Goal: Ask a question

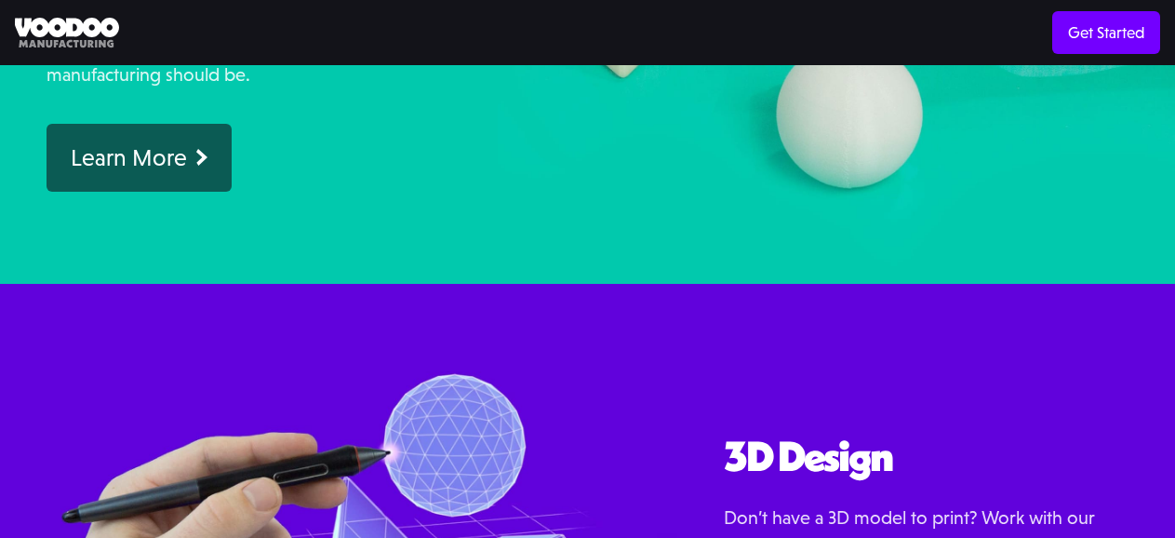
scroll to position [1570, 0]
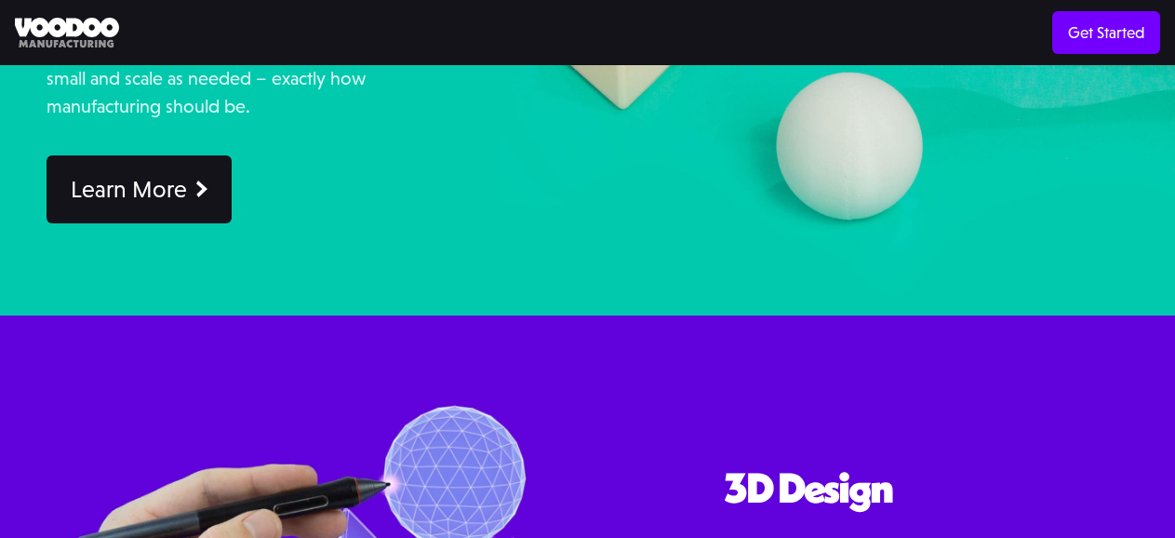
click at [125, 184] on div "Learn More" at bounding box center [129, 189] width 116 height 29
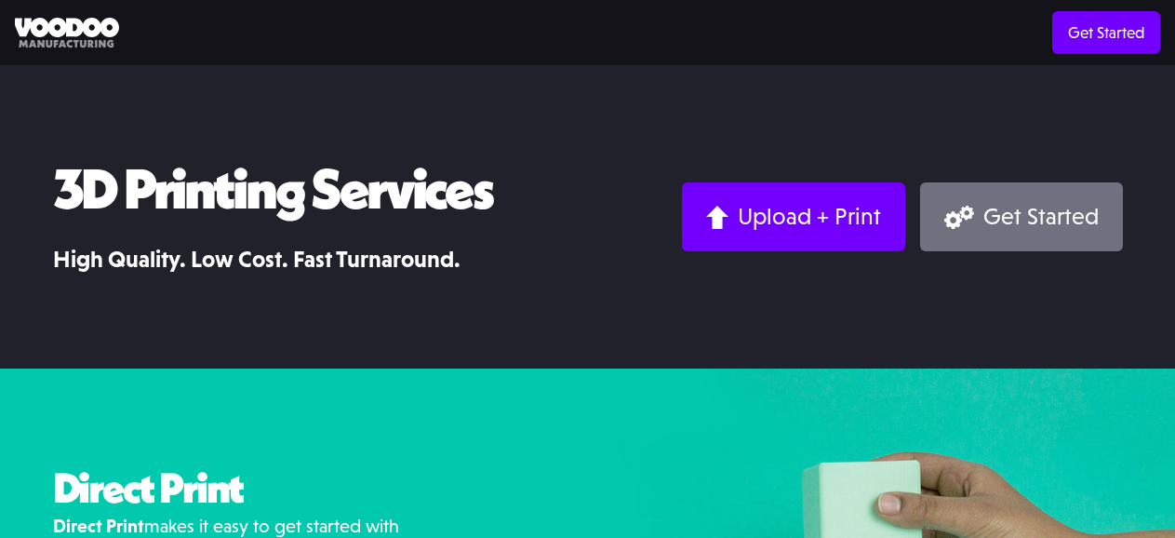
click at [973, 190] on link "Get Started" at bounding box center [1021, 216] width 202 height 68
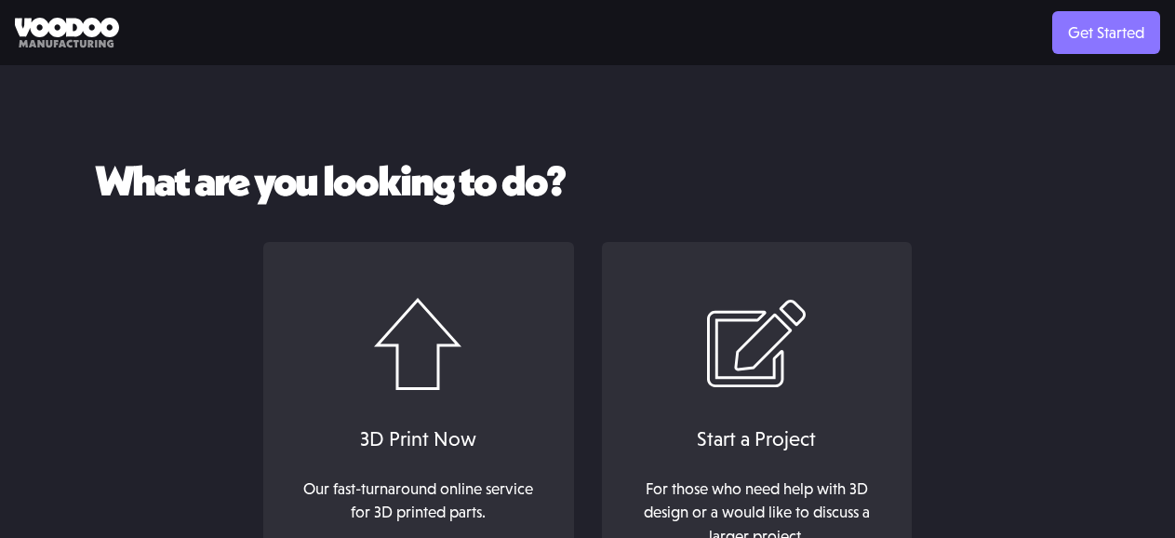
click at [1081, 39] on link "Get Started" at bounding box center [1106, 32] width 108 height 43
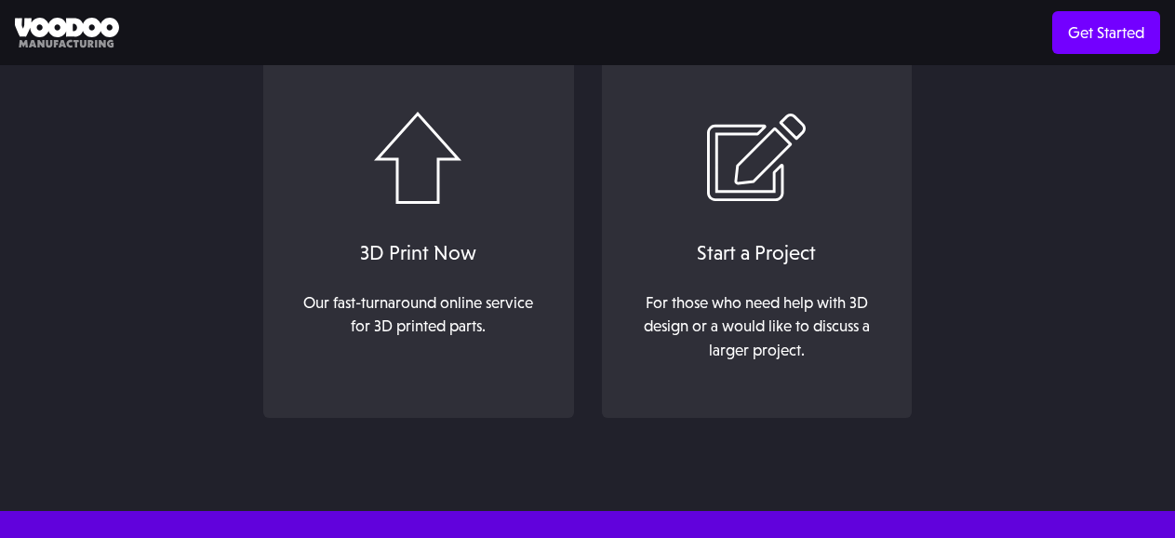
scroll to position [268, 0]
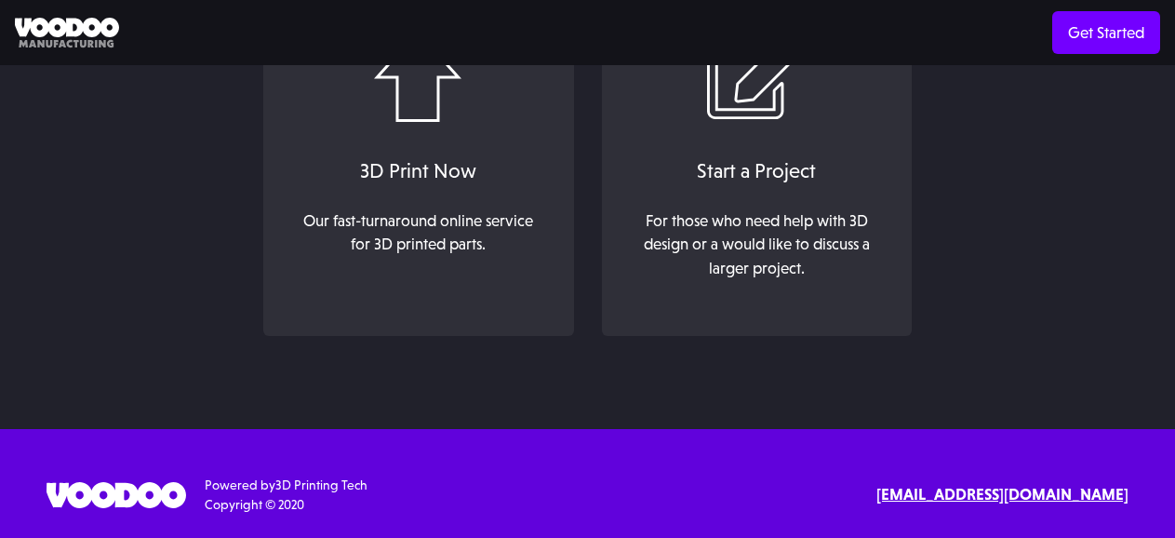
click at [995, 497] on strong "[EMAIL_ADDRESS][DOMAIN_NAME]" at bounding box center [1002, 494] width 252 height 19
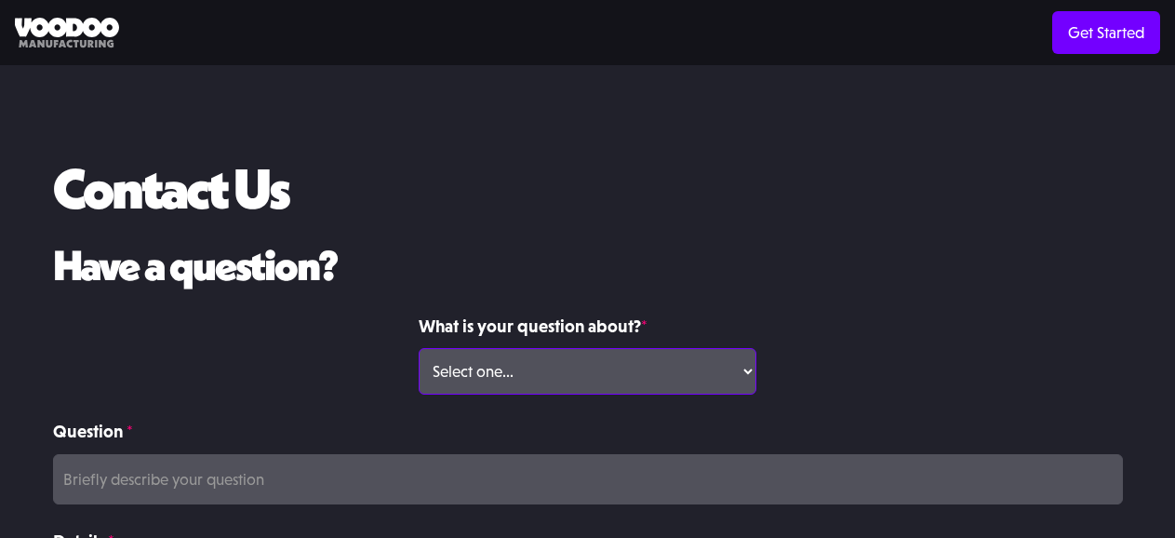
click at [611, 370] on select "Select one... Volume Print Order Direct Print Order Press/Media Inquiry Other" at bounding box center [588, 371] width 338 height 47
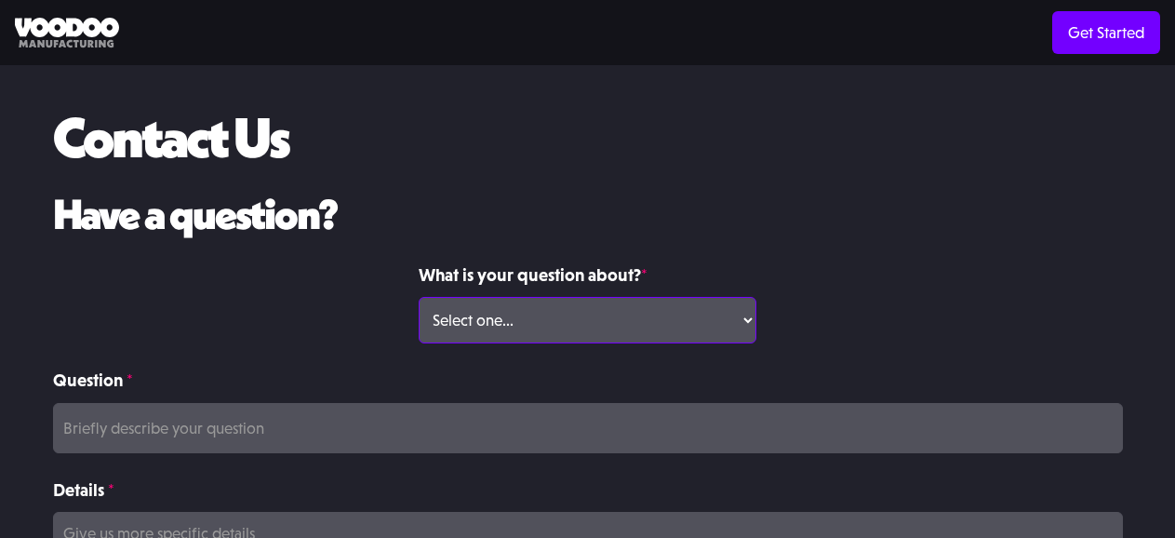
scroll to position [93, 0]
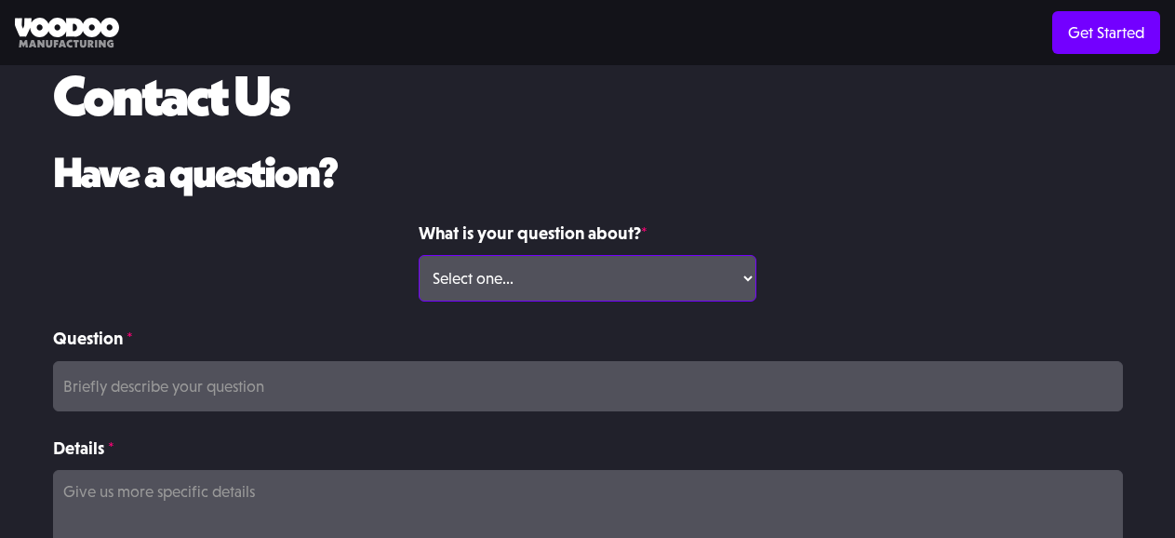
click at [601, 269] on select "Select one... Volume Print Order Direct Print Order Press/Media Inquiry Other" at bounding box center [588, 278] width 338 height 47
select select "Other"
click at [419, 255] on select "Select one... Volume Print Order Direct Print Order Press/Media Inquiry Other" at bounding box center [588, 278] width 338 height 47
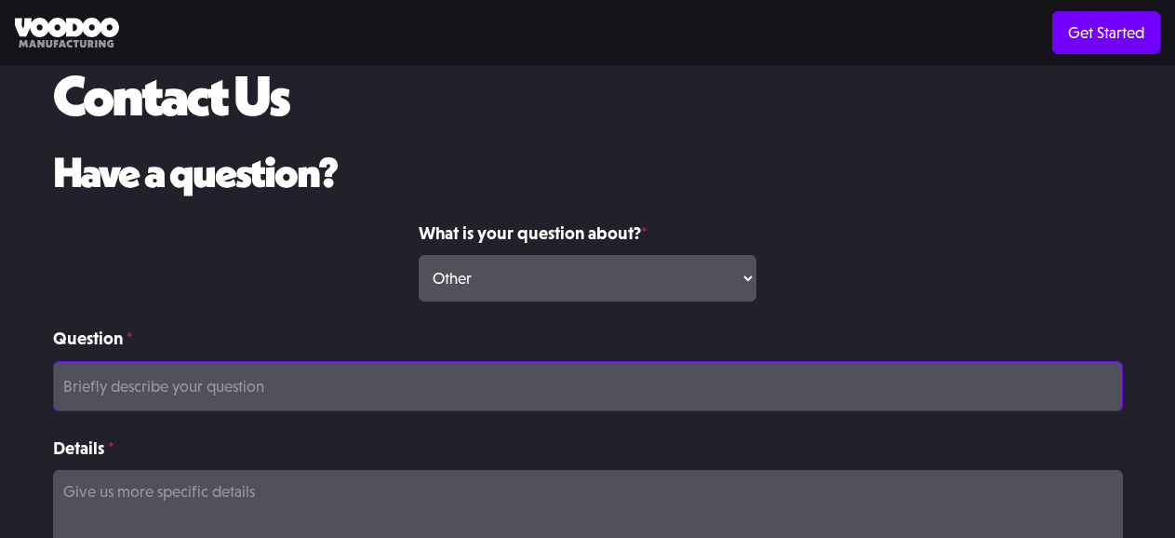
click at [515, 381] on input "Question *" at bounding box center [588, 386] width 1070 height 50
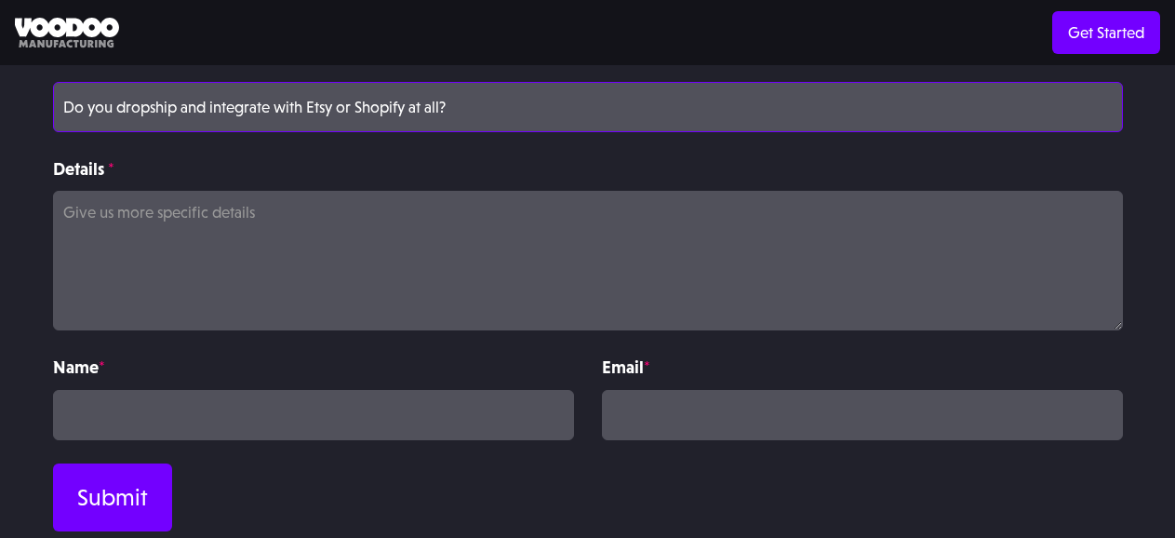
scroll to position [465, 0]
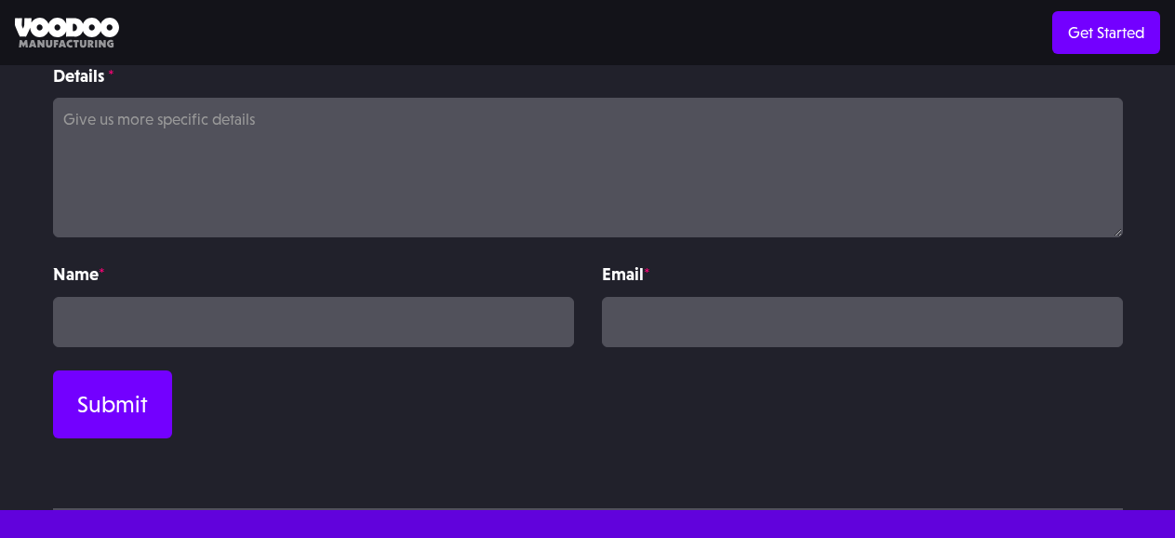
type input "Do you dropship and integrate with Etsy or Shopify at all?"
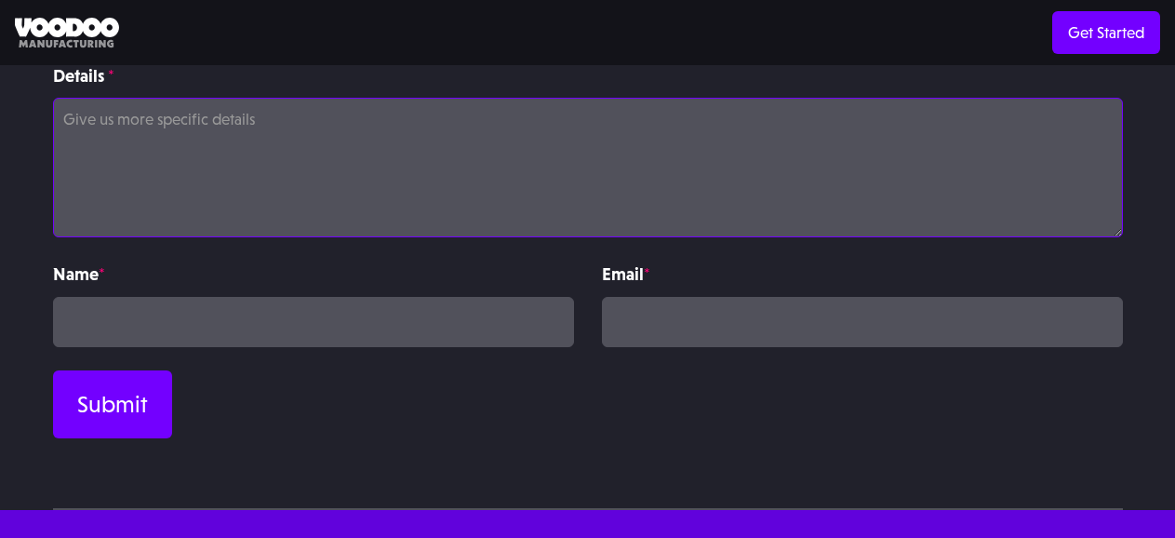
click at [321, 202] on textarea "Details *" at bounding box center [588, 168] width 1070 height 140
type textarea "See above question."
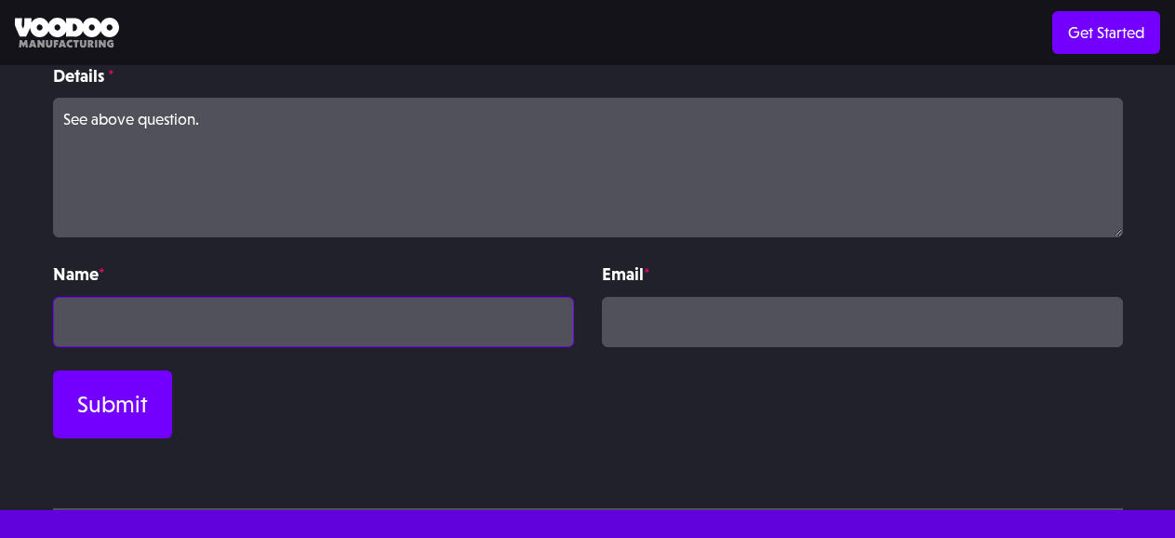
click at [240, 316] on input "Contact Form" at bounding box center [313, 322] width 521 height 50
type input "Devin Cooper"
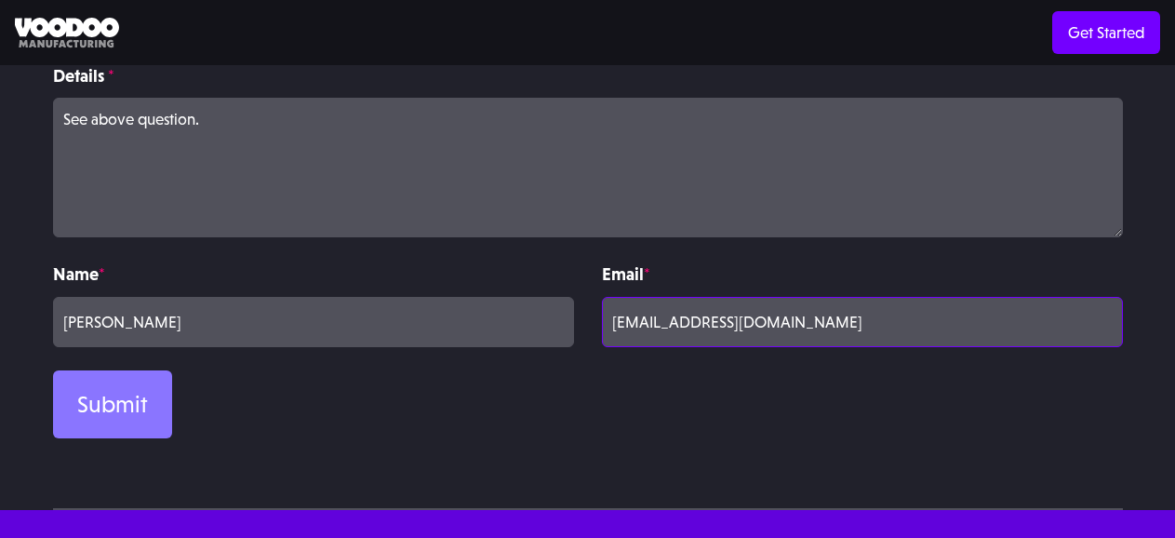
type input "devinoflodi@gmail.com"
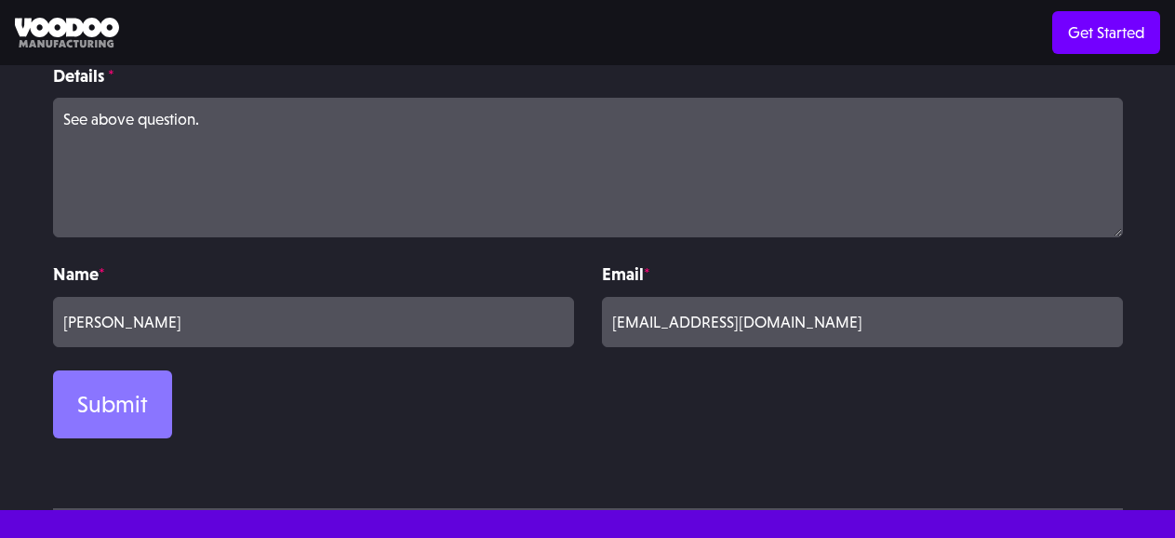
click at [135, 388] on input "Submit" at bounding box center [112, 404] width 119 height 68
type input "Please wait..."
